Goal: Task Accomplishment & Management: Manage account settings

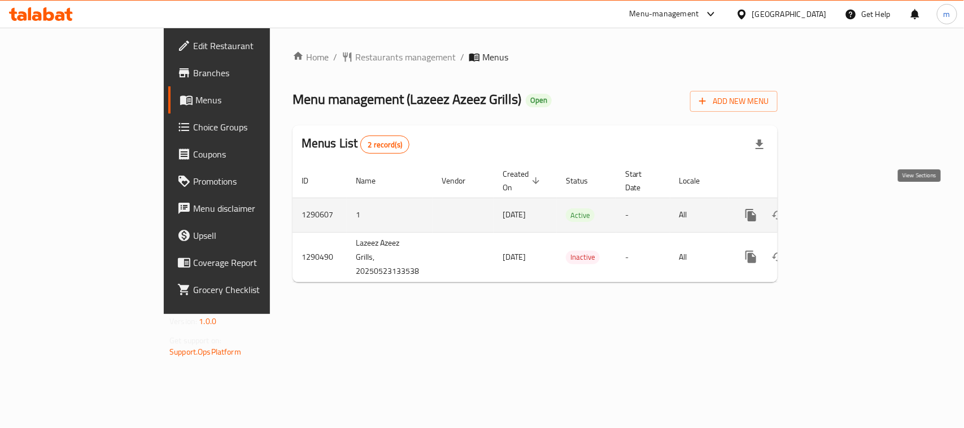
click at [840, 208] on icon "enhanced table" at bounding box center [833, 215] width 14 height 14
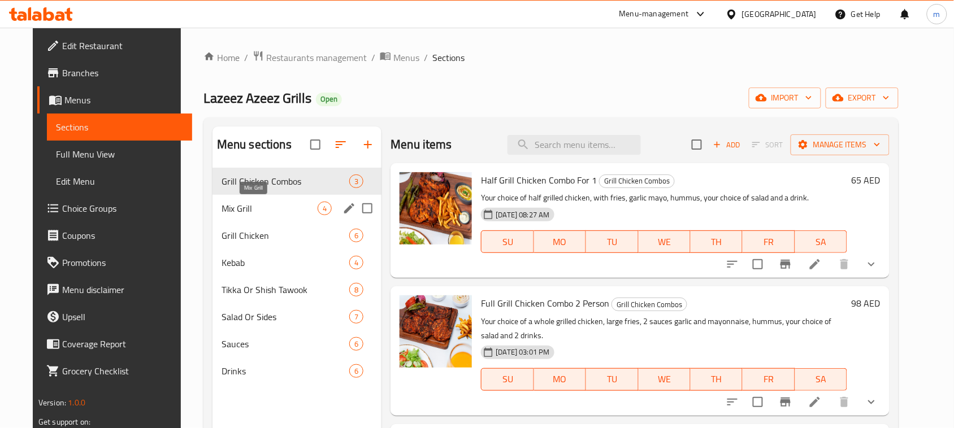
click at [221, 214] on span "Mix Grill" at bounding box center [269, 209] width 96 height 14
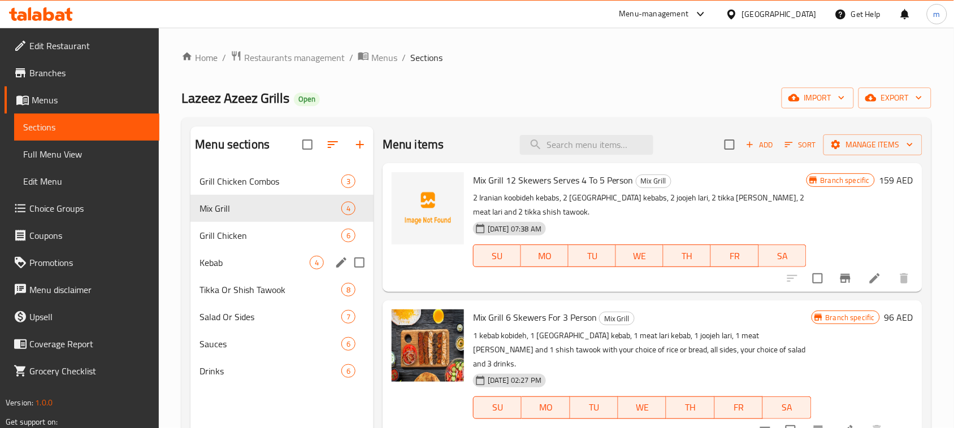
click at [237, 273] on div "Kebab 4" at bounding box center [281, 262] width 183 height 27
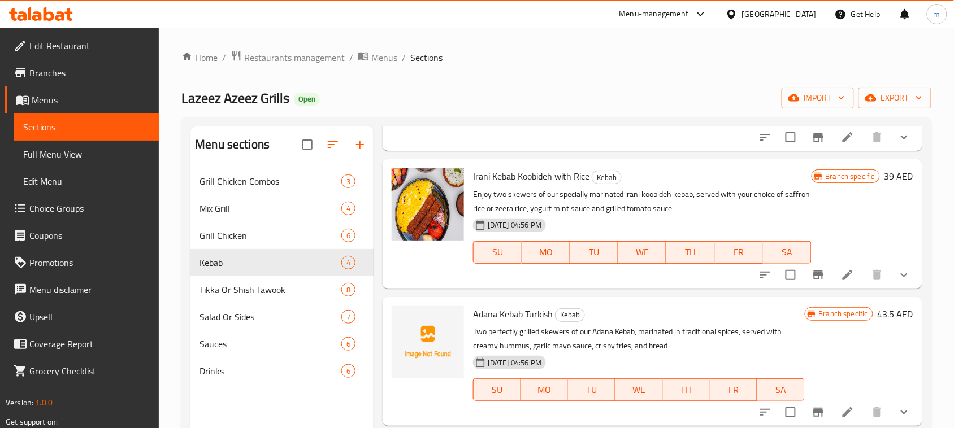
scroll to position [150, 0]
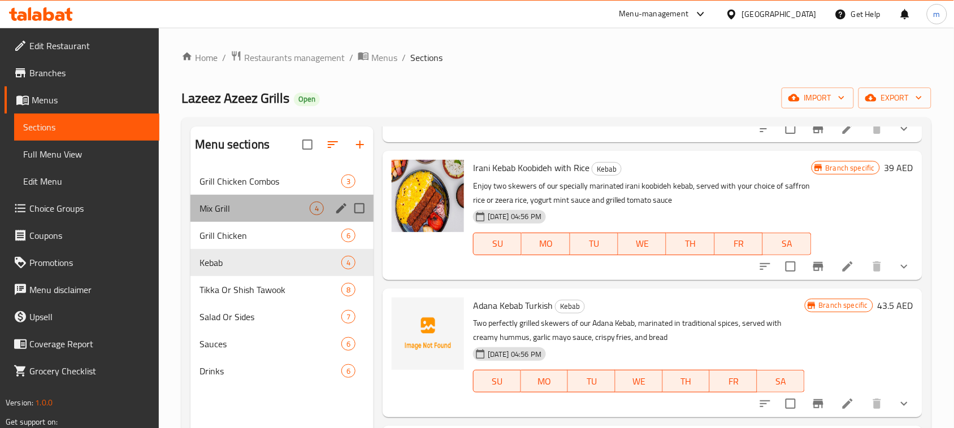
click at [202, 216] on div "Mix Grill 4" at bounding box center [281, 208] width 183 height 27
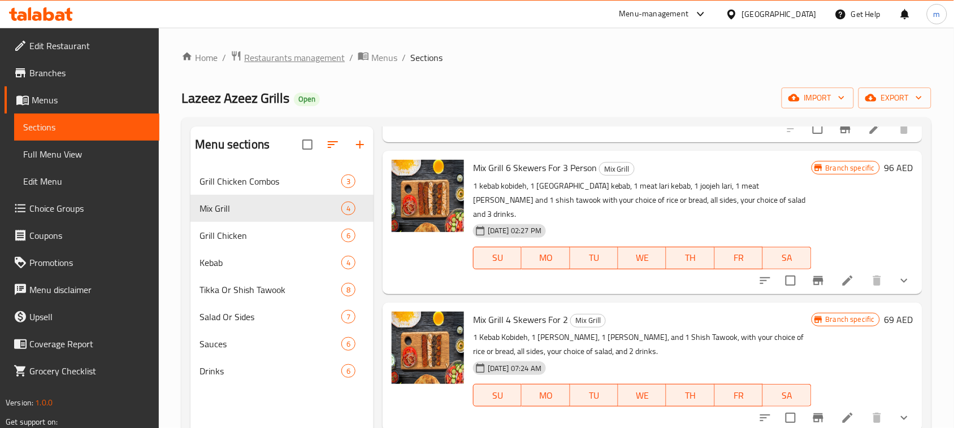
click at [277, 60] on span "Restaurants management" at bounding box center [294, 58] width 101 height 14
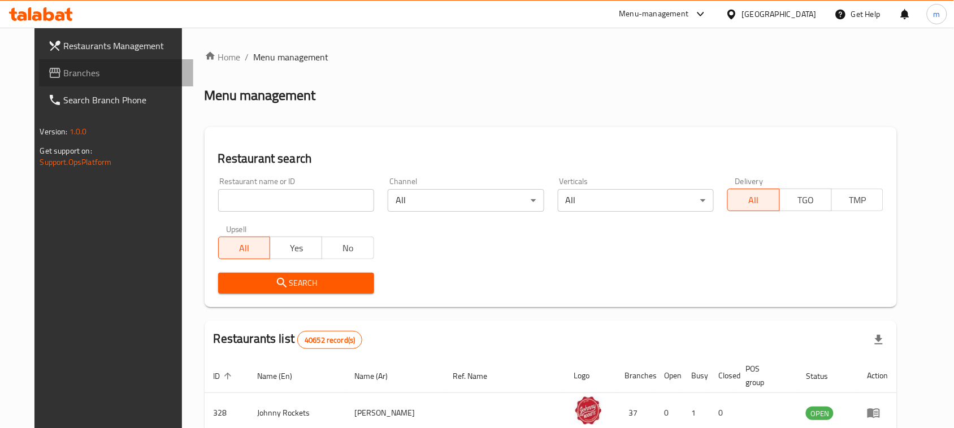
click at [64, 77] on span "Branches" at bounding box center [124, 73] width 121 height 14
